Goal: Information Seeking & Learning: Learn about a topic

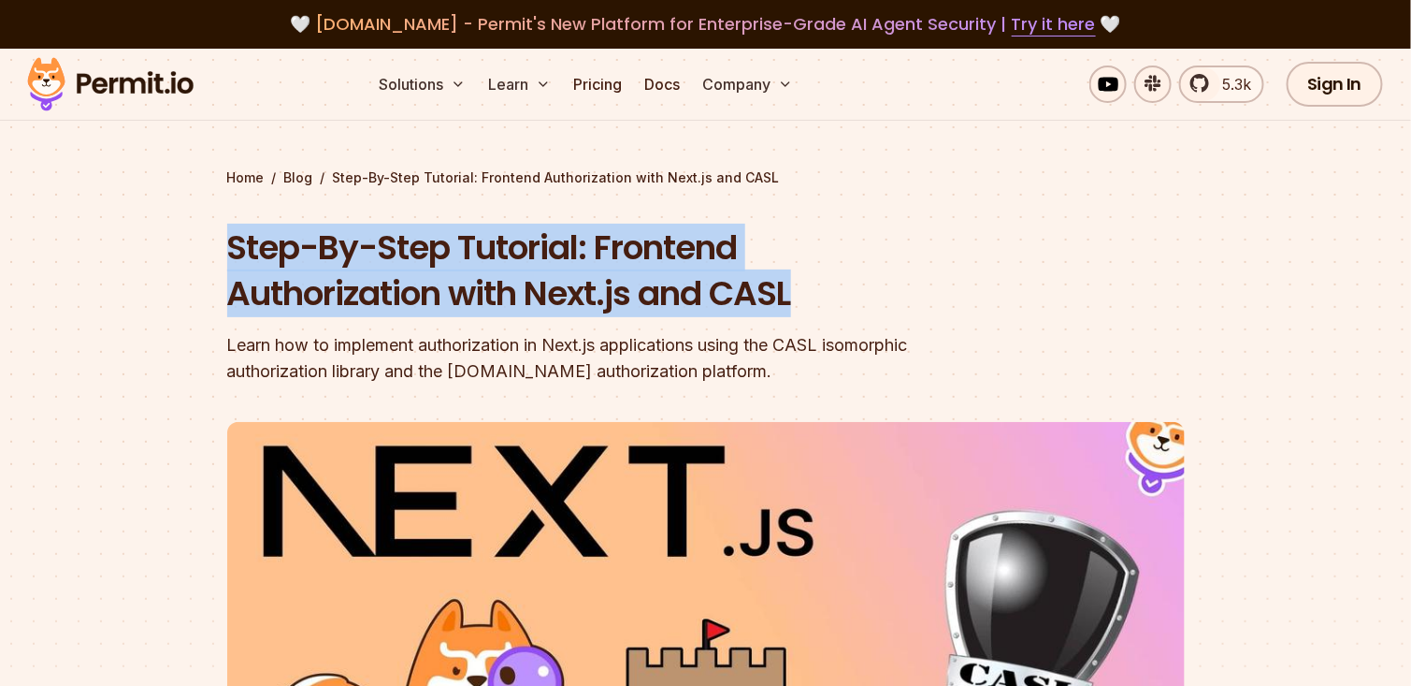
drag, startPoint x: 842, startPoint y: 303, endPoint x: 211, endPoint y: 253, distance: 632.4
click at [211, 253] on section "Home / Blog / Step-By-Step Tutorial: Frontend Authorization with Next.js and CA…" at bounding box center [705, 577] width 1411 height 1057
copy h1 "Step-By-Step Tutorial: Frontend Authorization with Next.js and CASL"
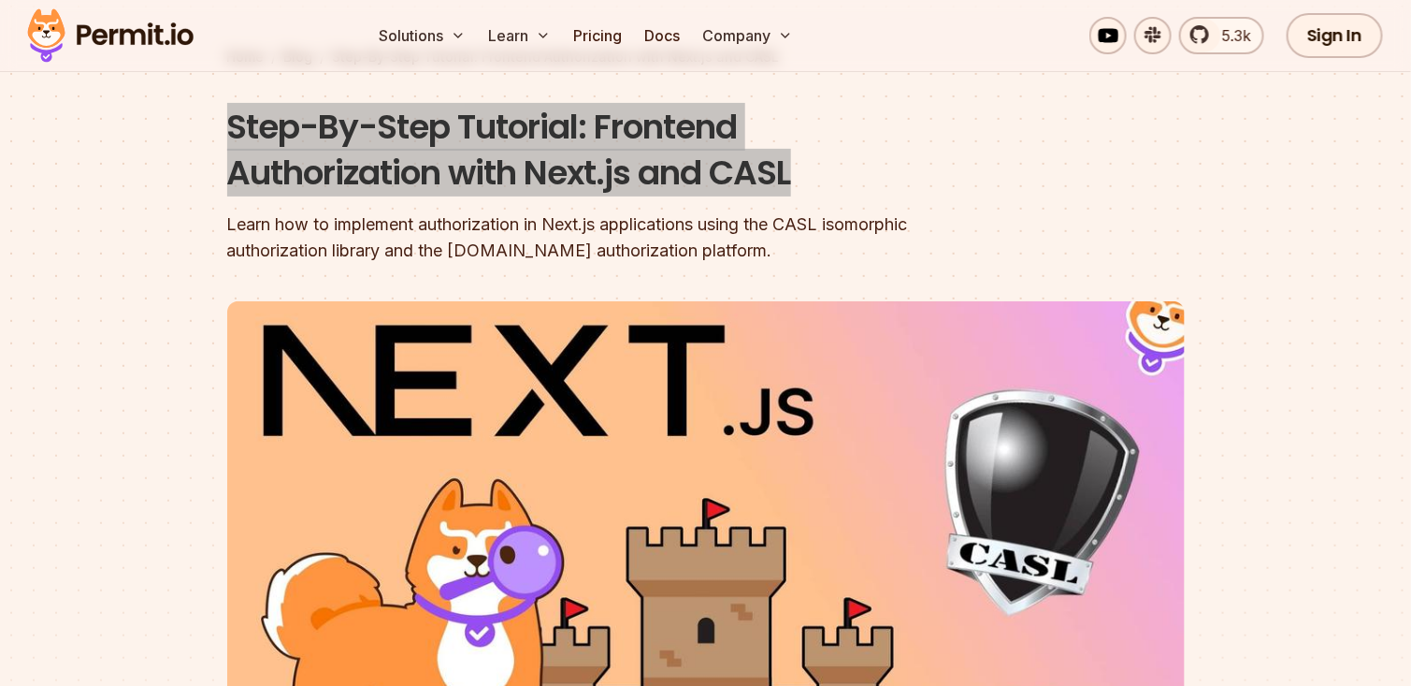
scroll to position [155, 0]
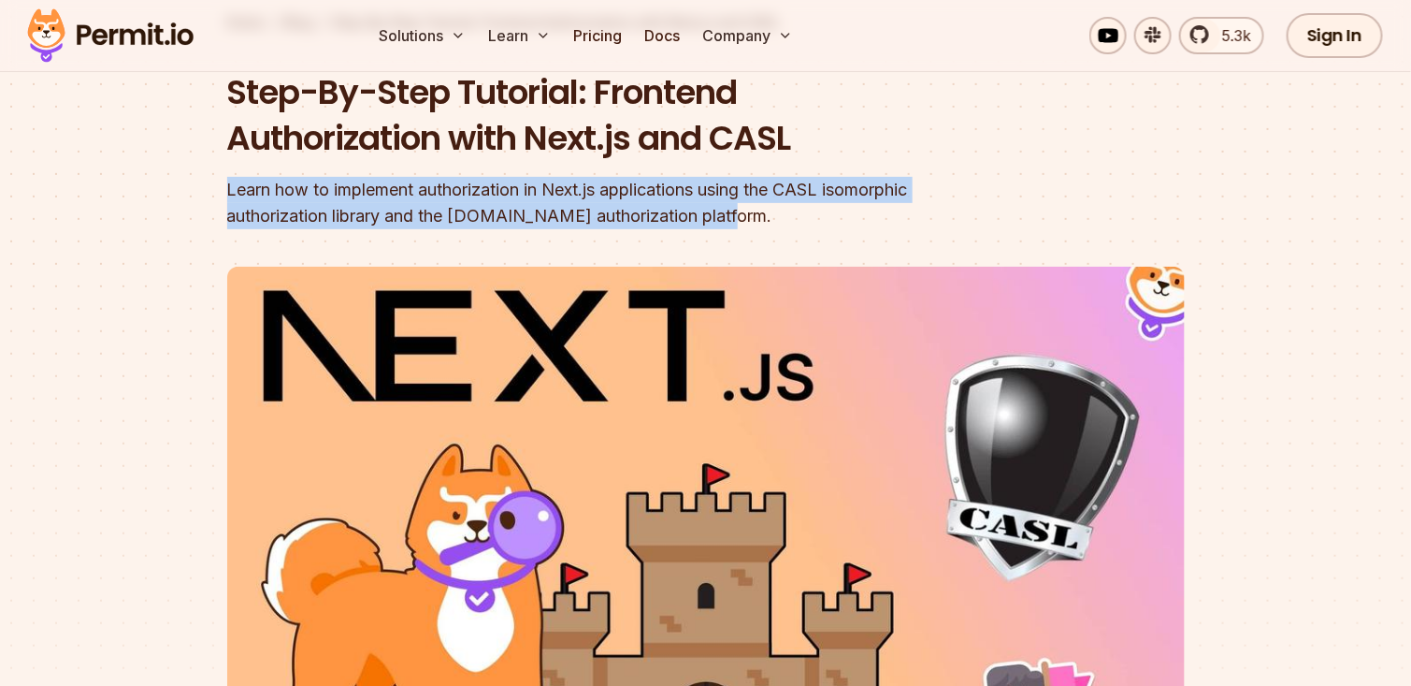
drag, startPoint x: 741, startPoint y: 217, endPoint x: 159, endPoint y: 192, distance: 582.3
click at [159, 192] on section "Home / Blog / Step-By-Step Tutorial: Frontend Authorization with Next.js and CA…" at bounding box center [705, 421] width 1411 height 1057
copy div "Learn how to implement authorization in Next.js applications using the CASL iso…"
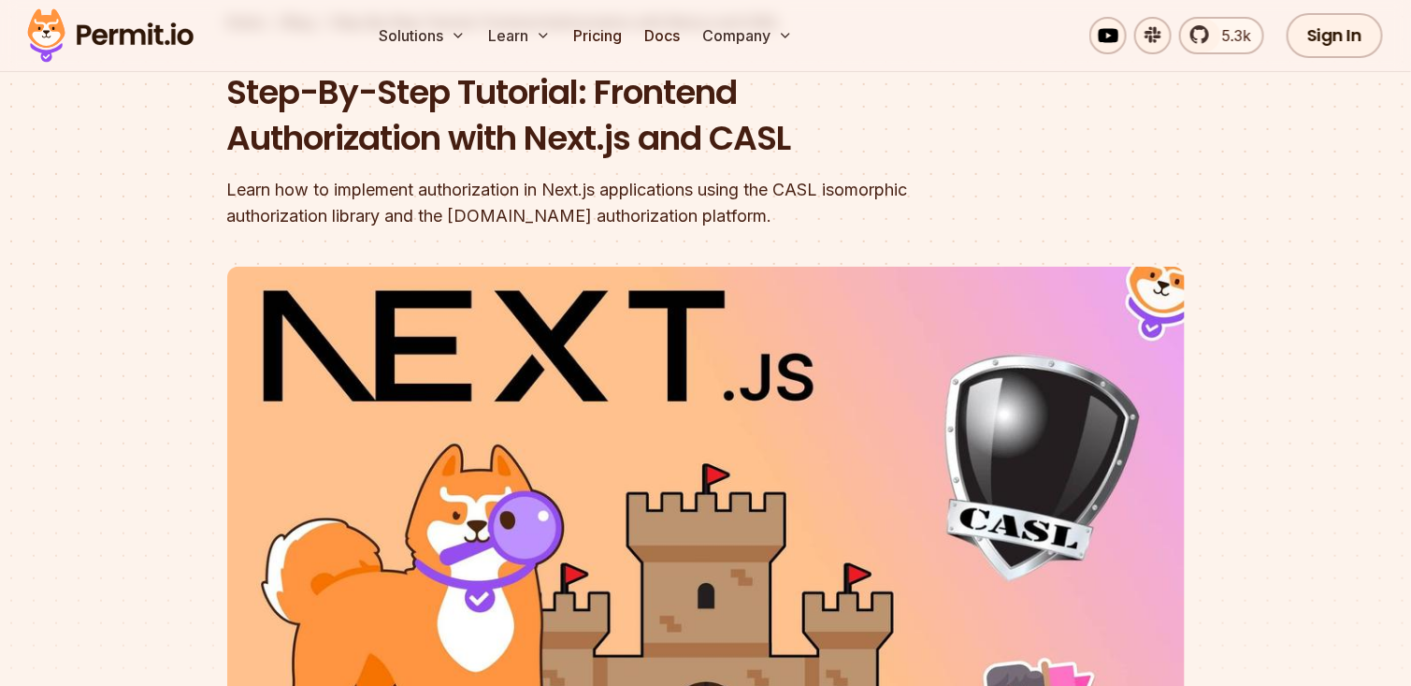
click at [115, 392] on div at bounding box center [705, 606] width 1411 height 687
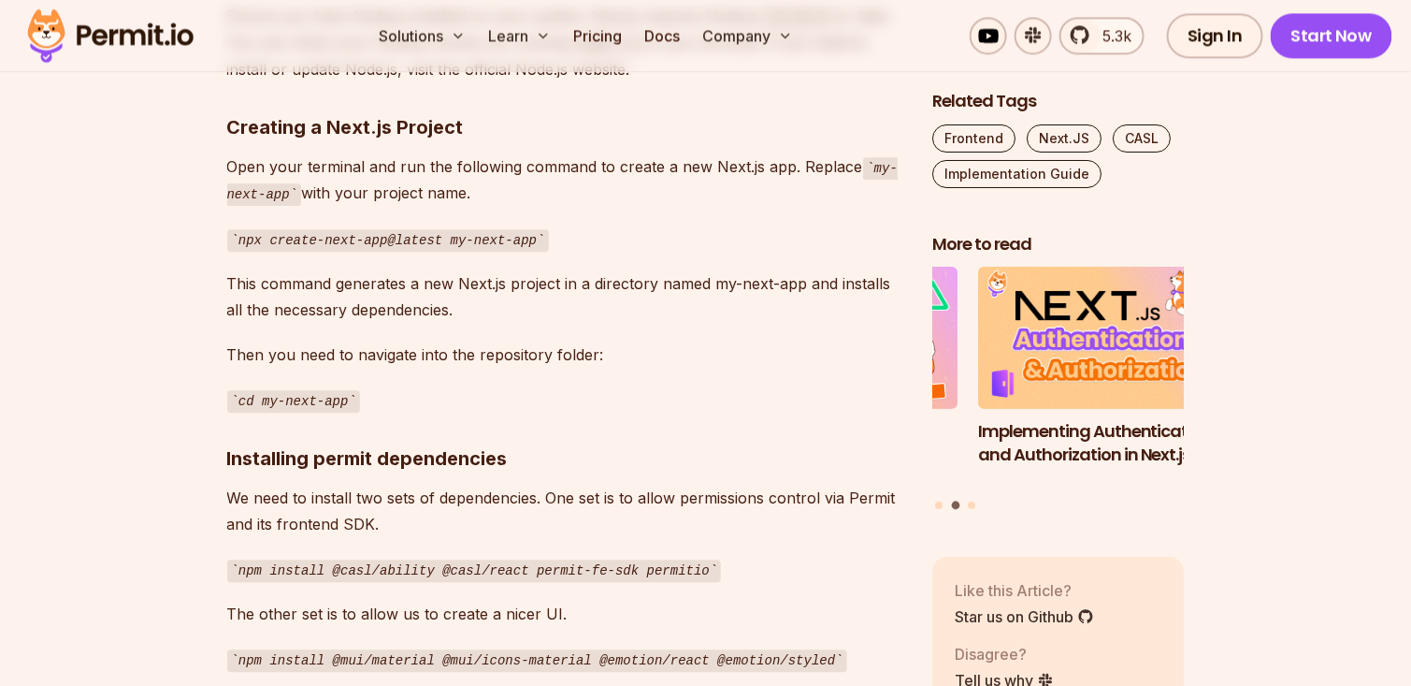
scroll to position [1714, 0]
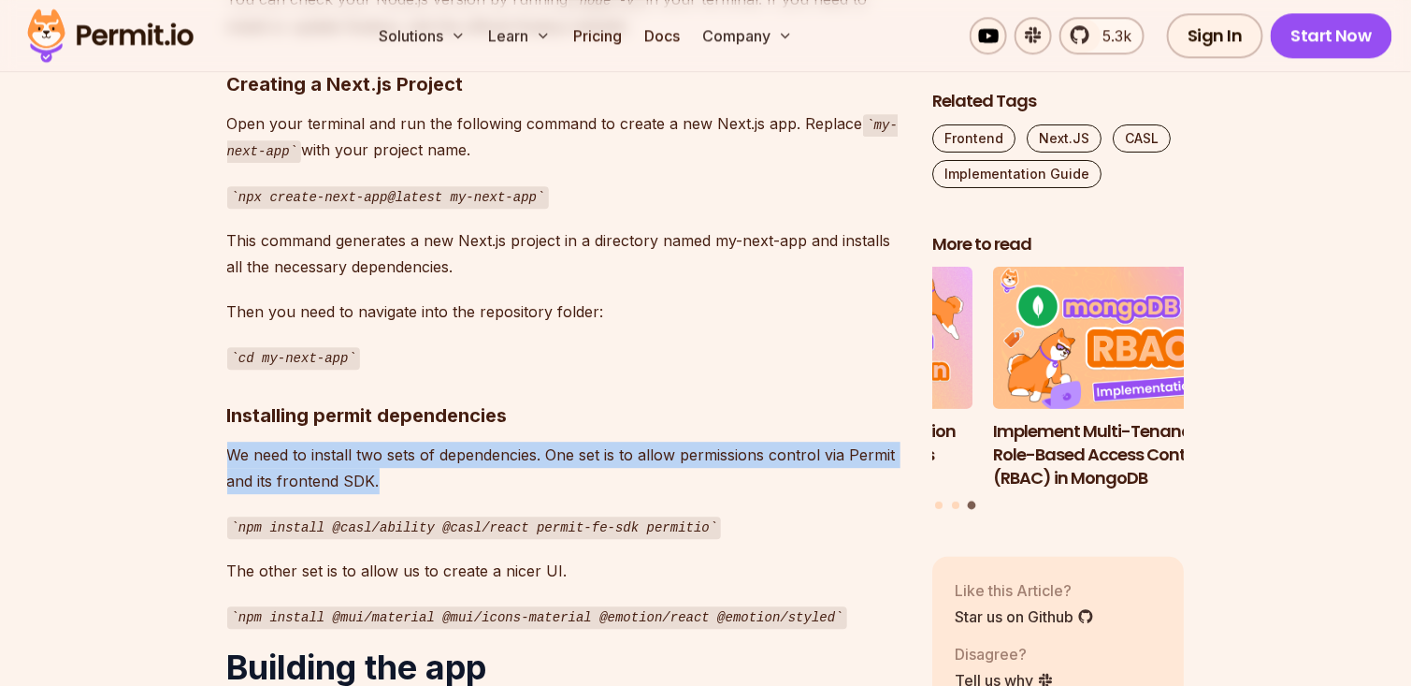
drag, startPoint x: 397, startPoint y: 451, endPoint x: 232, endPoint y: 430, distance: 166.8
click at [232, 441] on p "We need to install two sets of dependencies. One set is to allow permissions co…" at bounding box center [564, 467] width 675 height 52
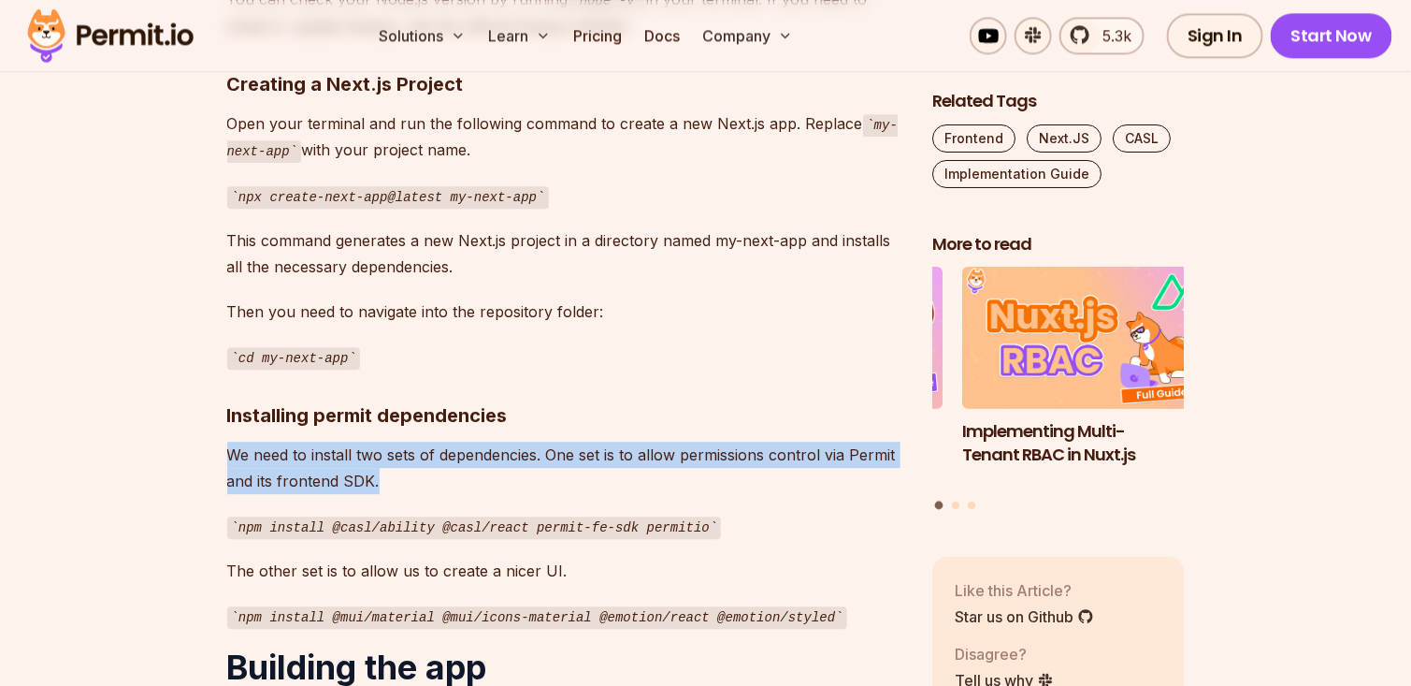
drag, startPoint x: 383, startPoint y: 455, endPoint x: 208, endPoint y: 419, distance: 179.4
copy p "We need to install two sets of dependencies. One set is to allow permissions co…"
